Goal: Check status: Check status

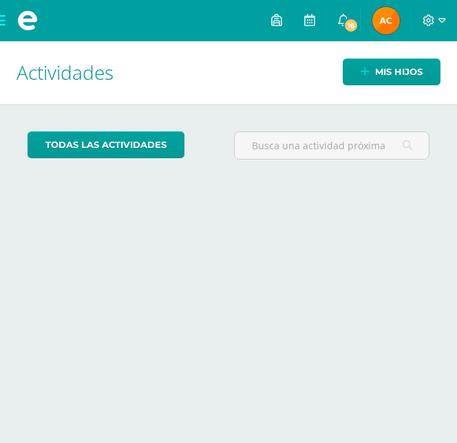
click at [405, 56] on div "Mis hijos" at bounding box center [382, 71] width 147 height 61
click at [402, 67] on span "Mis hijos" at bounding box center [398, 71] width 47 height 25
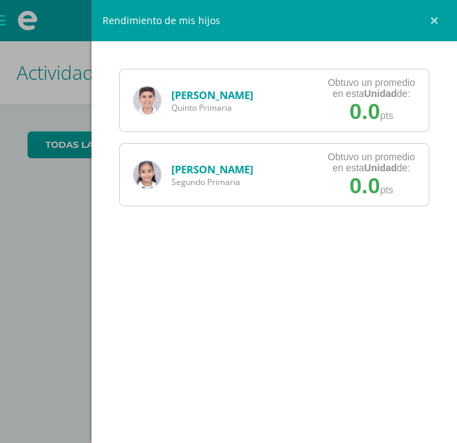
click at [237, 92] on link "[PERSON_NAME]" at bounding box center [212, 95] width 82 height 14
click at [221, 95] on link "[PERSON_NAME]" at bounding box center [212, 95] width 82 height 14
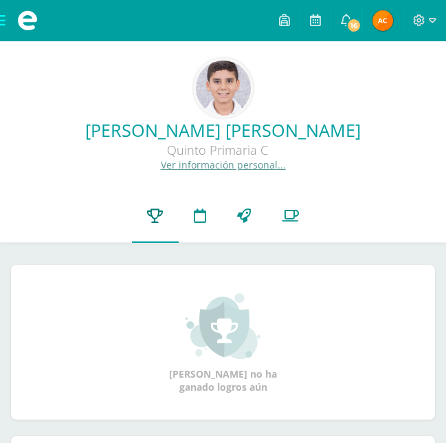
click at [0, 0] on span "Punteos" at bounding box center [0, 0] width 0 height 0
click at [132, 228] on link "Punteos" at bounding box center [155, 215] width 47 height 54
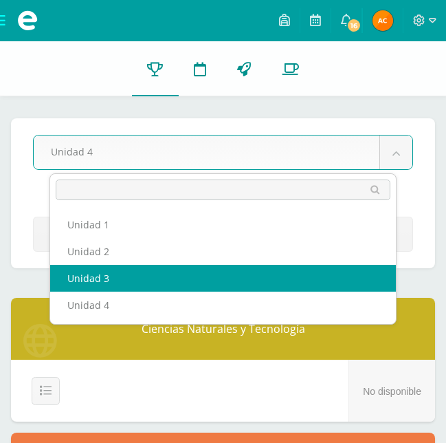
select select "Unidad 3"
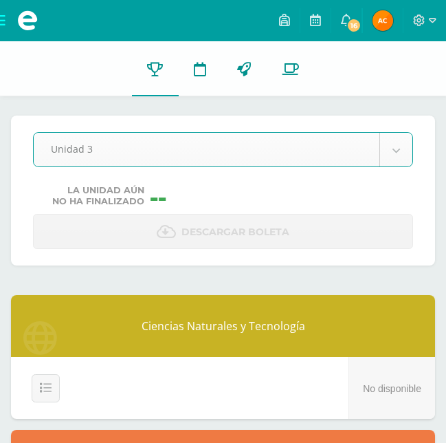
scroll to position [17, 0]
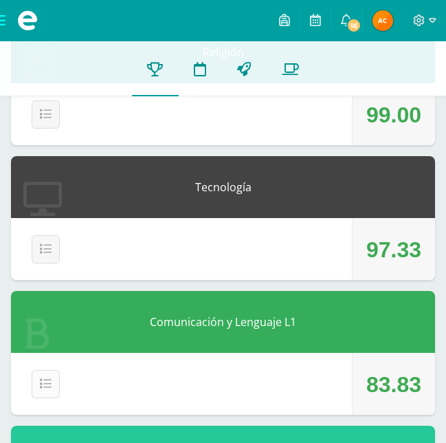
click at [0, 0] on span "Detalle" at bounding box center [0, 0] width 0 height 0
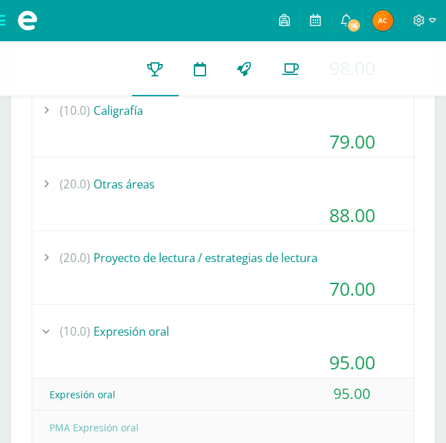
scroll to position [1019, 0]
